Goal: Find specific page/section: Find specific page/section

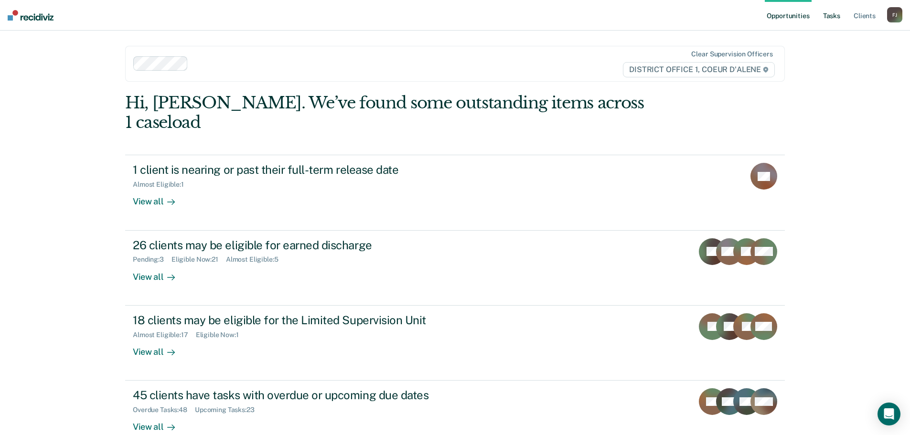
click at [835, 11] on link "Tasks" at bounding box center [831, 15] width 21 height 31
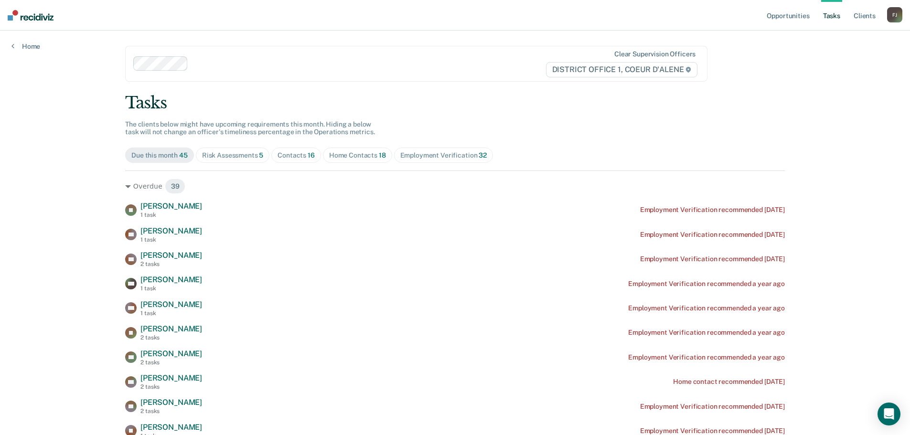
click at [299, 159] on div "Contacts 16" at bounding box center [295, 155] width 37 height 8
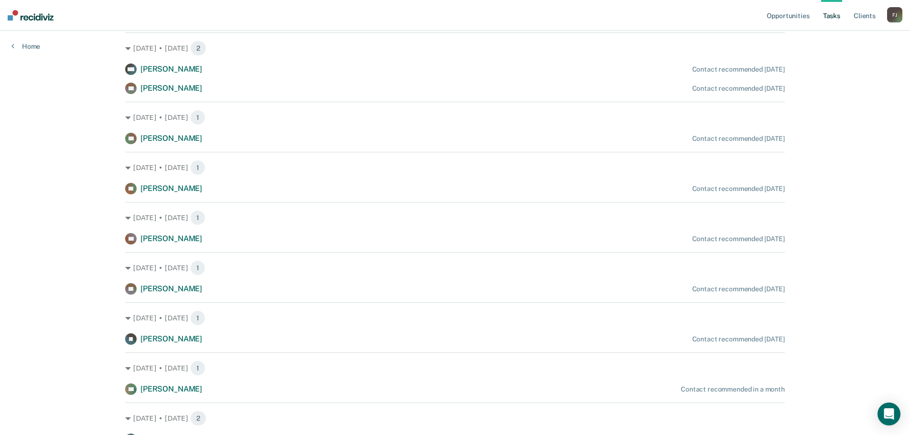
scroll to position [252, 0]
